Goal: Complete application form

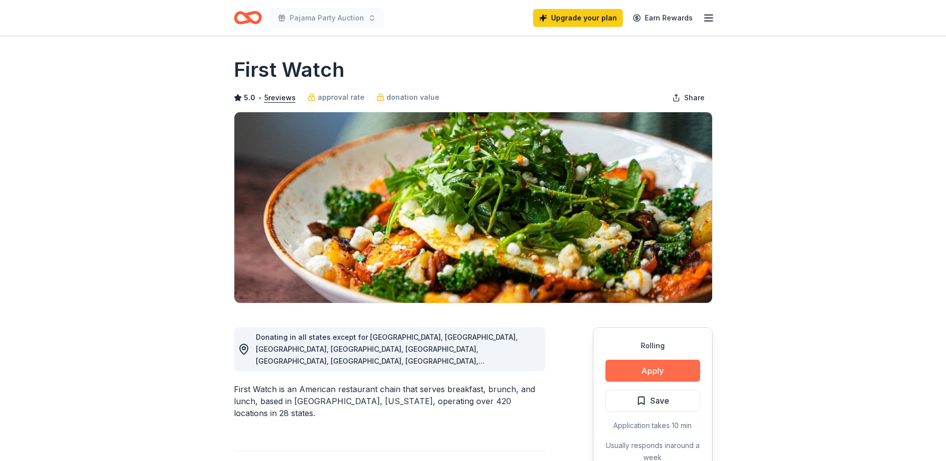
click at [629, 381] on button "Apply" at bounding box center [652, 370] width 95 height 22
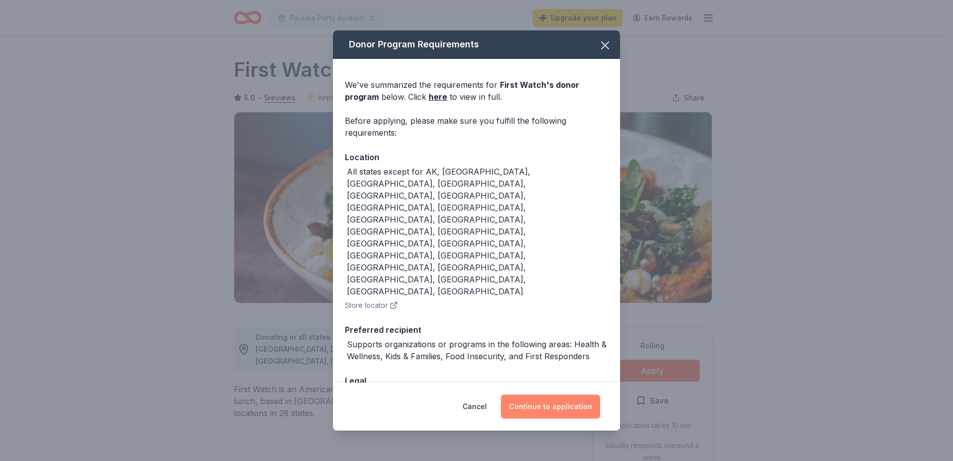
click at [540, 394] on button "Continue to application" at bounding box center [550, 406] width 99 height 24
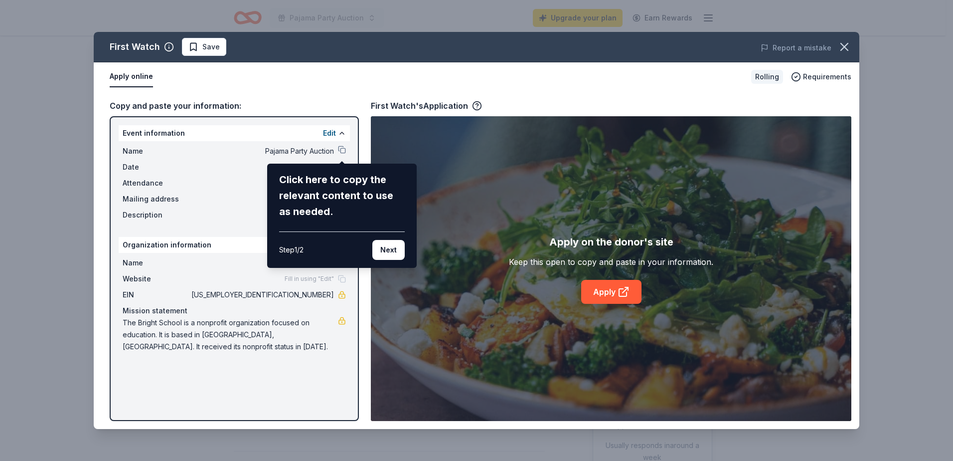
click at [381, 249] on button "Next" at bounding box center [388, 250] width 32 height 20
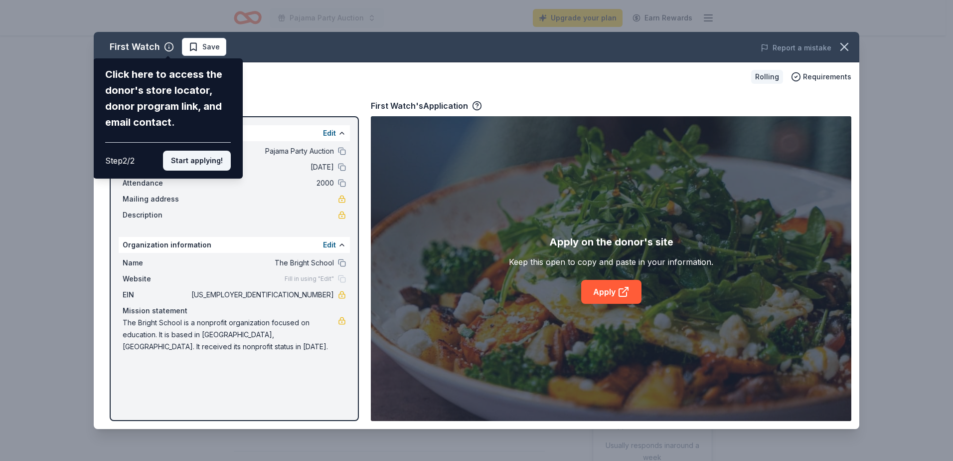
click at [215, 159] on button "Start applying!" at bounding box center [197, 161] width 68 height 20
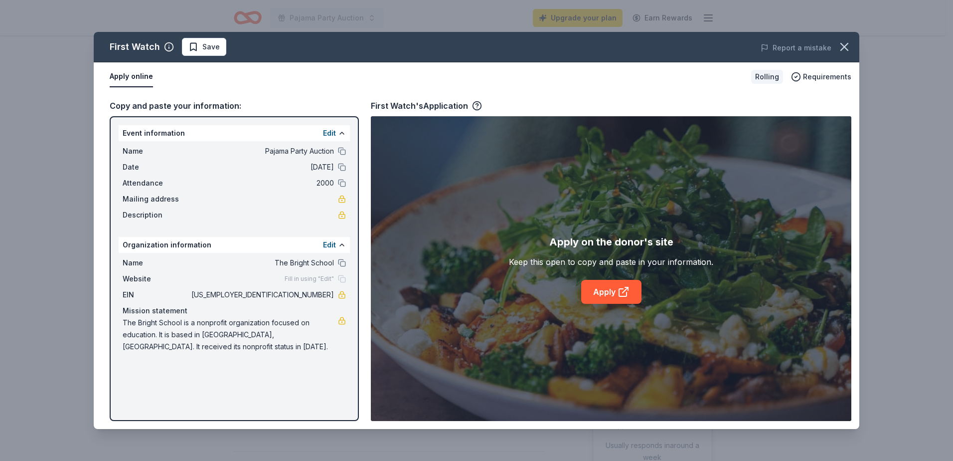
click at [302, 278] on span "Fill in using "Edit"" at bounding box center [309, 279] width 49 height 8
click at [343, 277] on div "Fill in using "Edit"" at bounding box center [315, 279] width 61 height 8
click at [339, 240] on div "Edit" at bounding box center [334, 245] width 23 height 12
click at [332, 243] on button "Edit" at bounding box center [329, 245] width 13 height 12
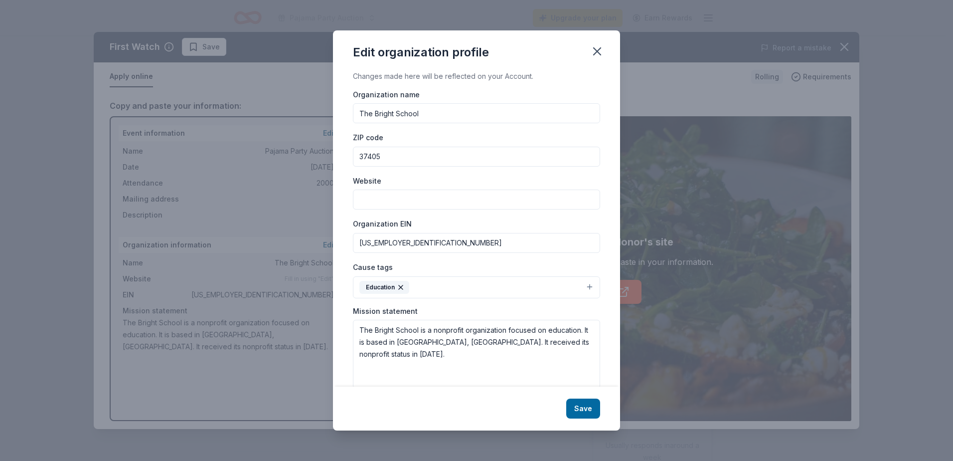
click at [373, 199] on input "Website" at bounding box center [476, 199] width 247 height 20
type input "[DOMAIN_NAME]"
click at [578, 405] on button "Save" at bounding box center [583, 408] width 34 height 20
click at [588, 410] on div "Save" at bounding box center [476, 408] width 287 height 44
click at [598, 53] on icon "button" at bounding box center [597, 51] width 14 height 14
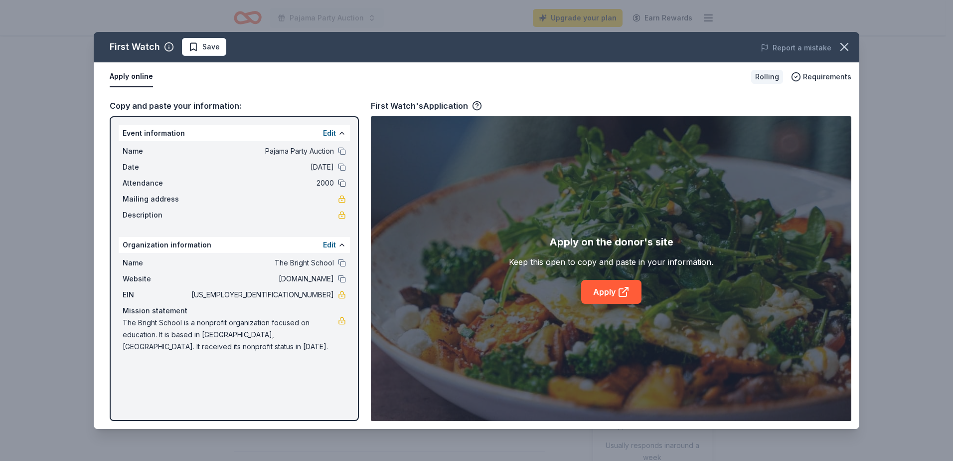
click at [341, 181] on button at bounding box center [342, 183] width 8 height 8
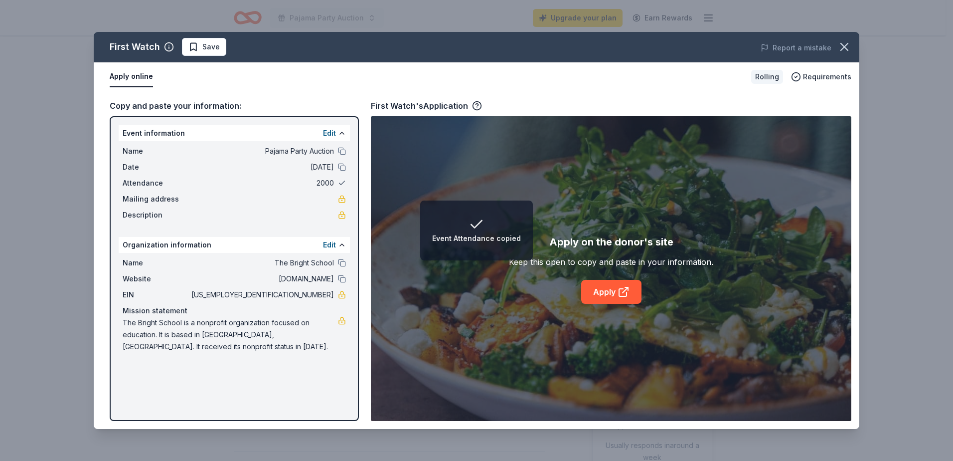
click at [341, 181] on button at bounding box center [342, 183] width 8 height 8
click at [618, 288] on icon at bounding box center [624, 292] width 12 height 12
